Goal: Task Accomplishment & Management: Manage account settings

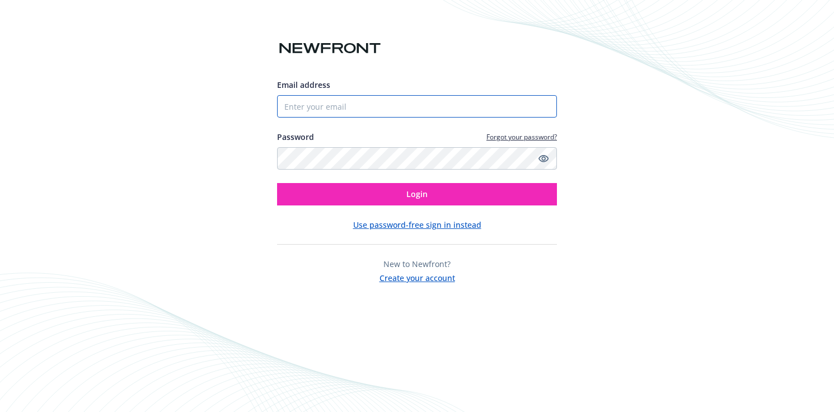
click at [425, 109] on input "Email address" at bounding box center [417, 106] width 280 height 22
click at [564, 59] on div "Email address Password Forgot your password? Login Use password-free sign in in…" at bounding box center [417, 206] width 834 height 412
